Goal: Task Accomplishment & Management: Manage account settings

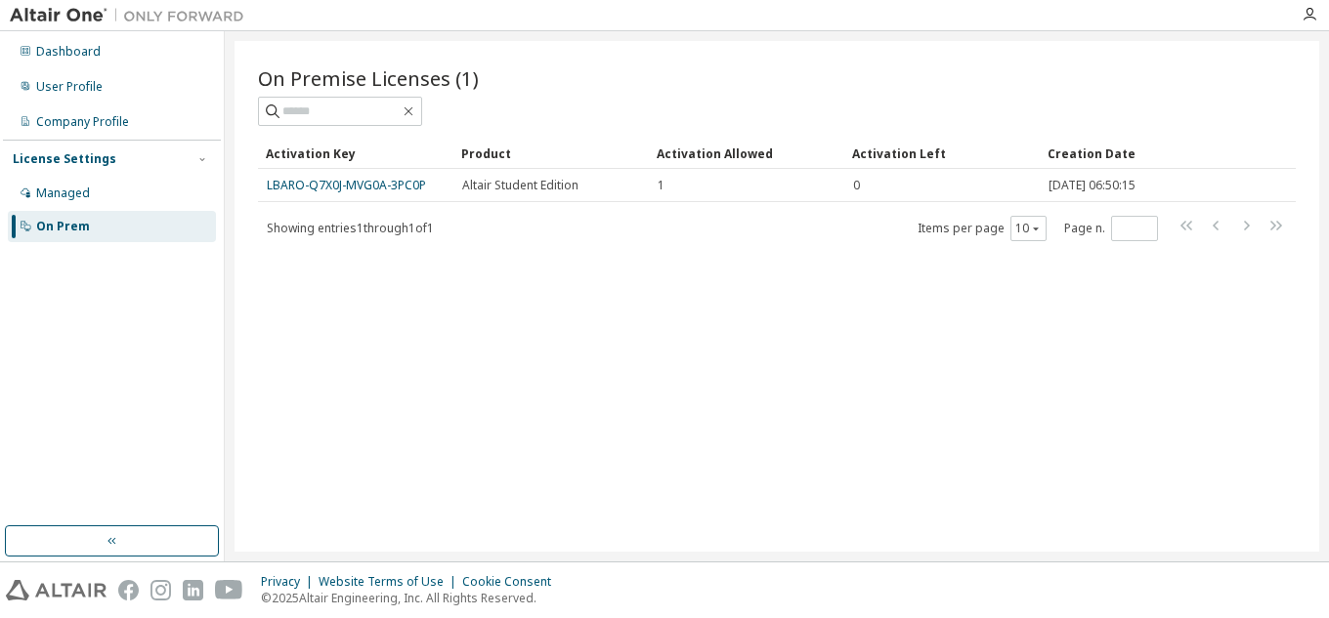
click at [276, 295] on div "On Premise Licenses (1) Clear Load Save Save As Field Operator Value Select fil…" at bounding box center [776, 296] width 1084 height 511
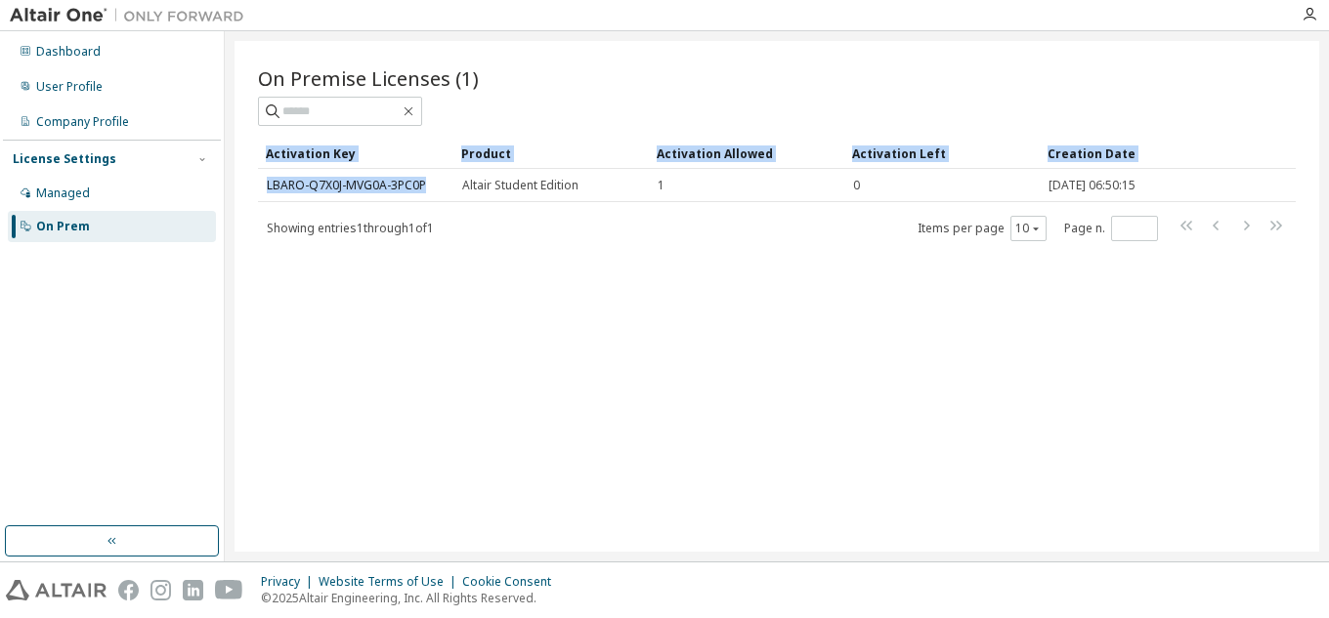
drag, startPoint x: 431, startPoint y: 191, endPoint x: 257, endPoint y: 176, distance: 174.6
click at [257, 176] on div "On Premise Licenses (1) Clear Load Save Save As Field Operator Value Select fil…" at bounding box center [776, 296] width 1084 height 511
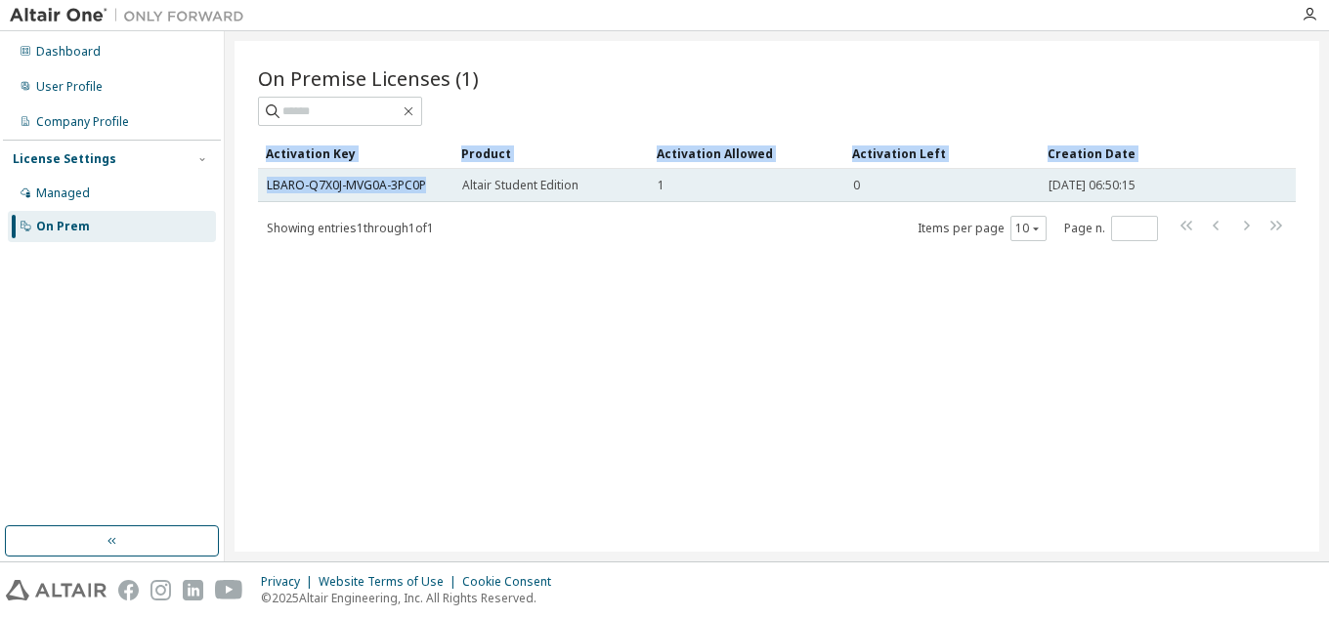
click at [435, 181] on div "LBARO-Q7X0J-MVG0A-3PC0P" at bounding box center [356, 186] width 178 height 16
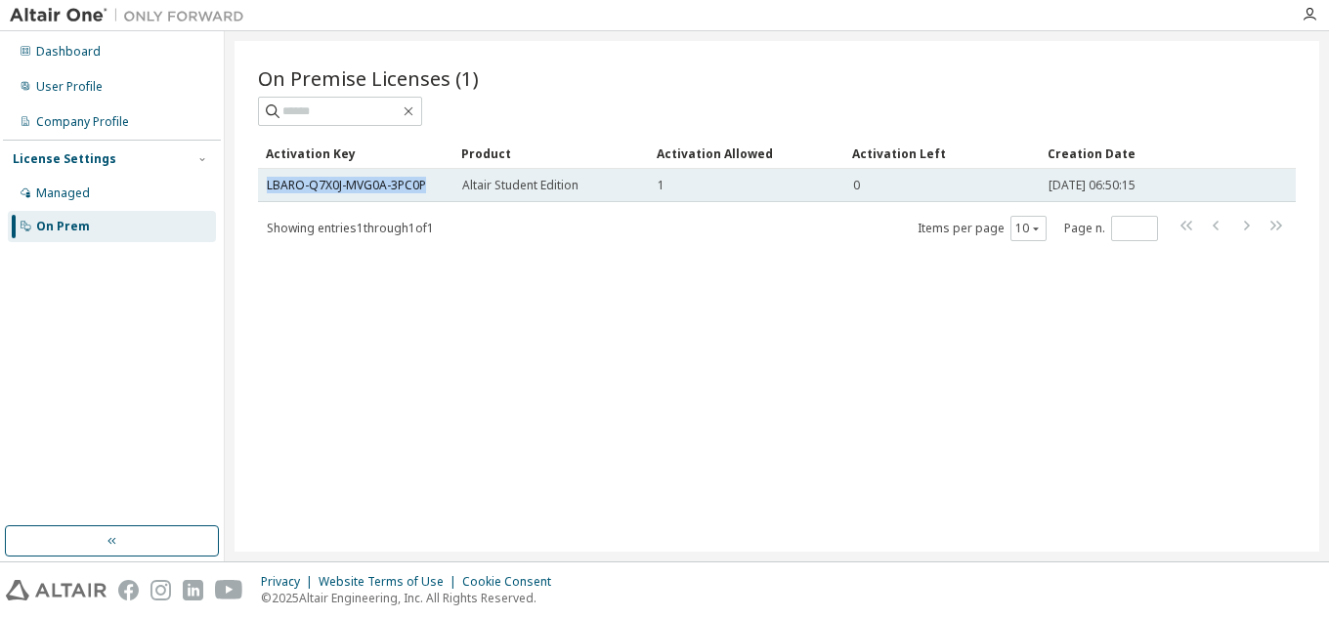
drag, startPoint x: 434, startPoint y: 182, endPoint x: 259, endPoint y: 190, distance: 175.1
click at [259, 190] on td "LBARO-Q7X0J-MVG0A-3PC0P" at bounding box center [355, 185] width 195 height 33
click at [272, 195] on td "LBARO-Q7X0J-MVG0A-3PC0P" at bounding box center [355, 185] width 195 height 33
drag, startPoint x: 440, startPoint y: 192, endPoint x: 267, endPoint y: 188, distance: 173.0
click at [267, 188] on div "LBARO-Q7X0J-MVG0A-3PC0P" at bounding box center [356, 186] width 178 height 16
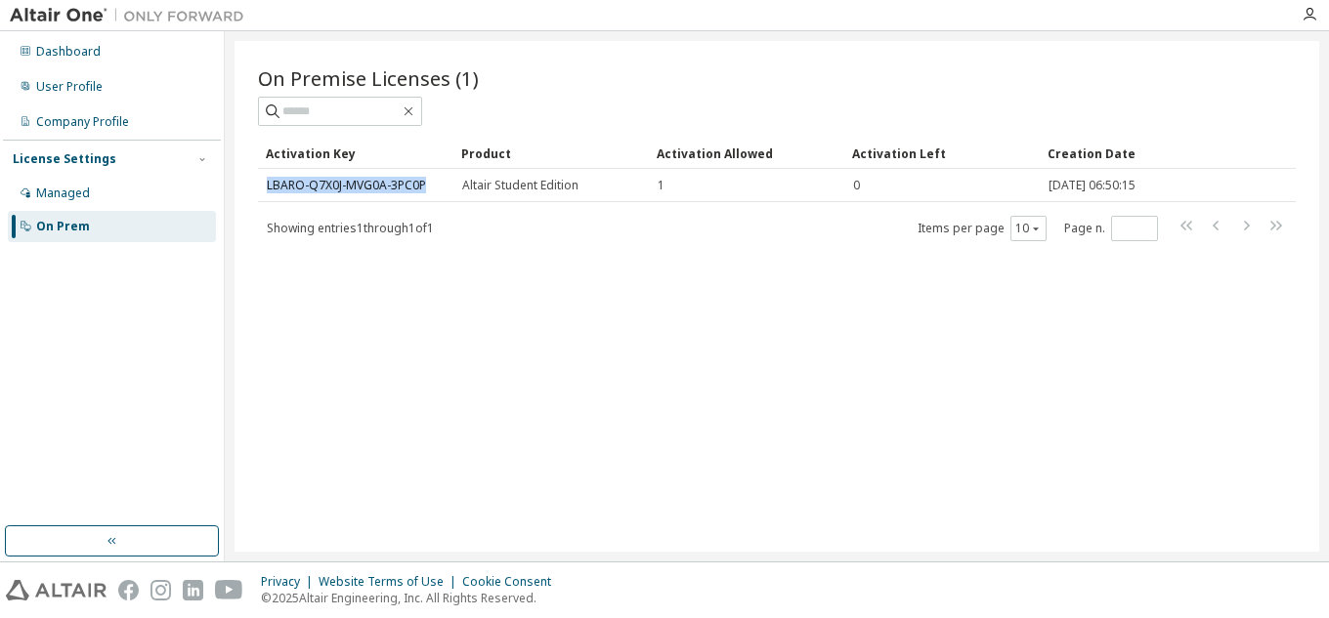
copy link "LBARO-Q7X0J-MVG0A-3PC0P"
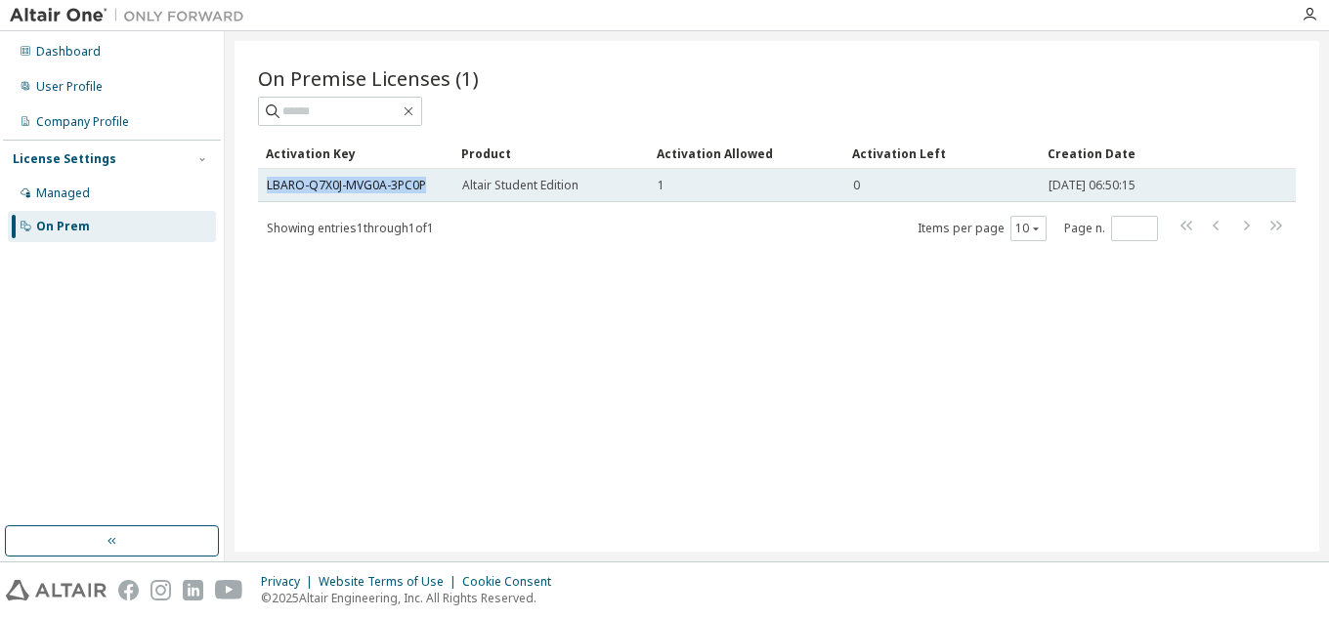
drag, startPoint x: 445, startPoint y: 182, endPoint x: 264, endPoint y: 182, distance: 181.7
click at [264, 180] on td "LBARO-Q7X0J-MVG0A-3PC0P" at bounding box center [355, 185] width 195 height 33
copy link "LBARO-Q7X0J-MVG0A-3PC0P"
